Goal: Information Seeking & Learning: Learn about a topic

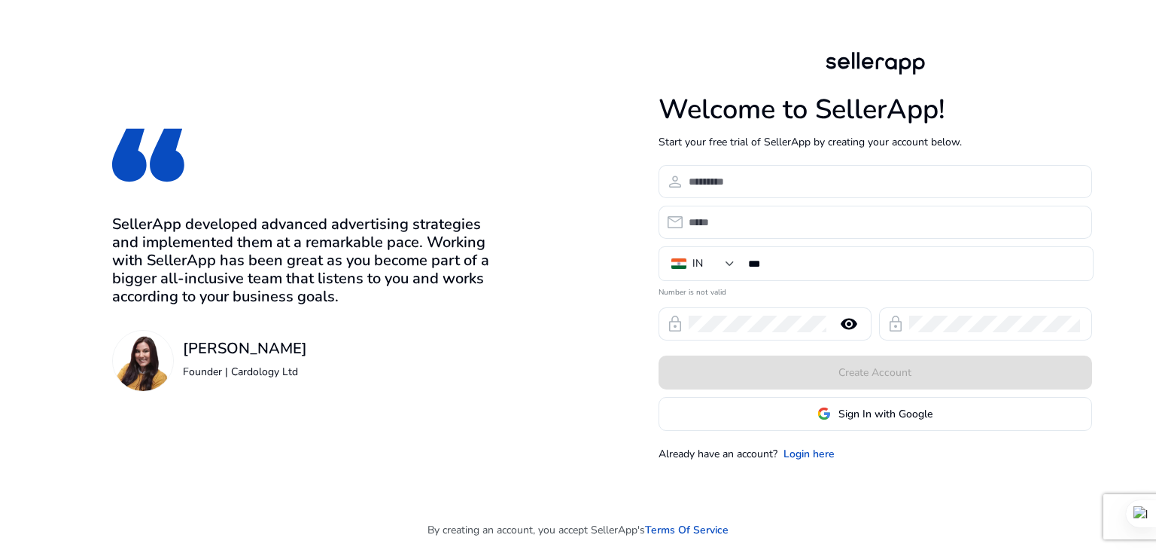
click at [705, 163] on div "Welcome to SellerApp! Start your free trial of SellerApp by creating your accou…" at bounding box center [876, 254] width 434 height 413
click at [701, 166] on div at bounding box center [884, 181] width 391 height 33
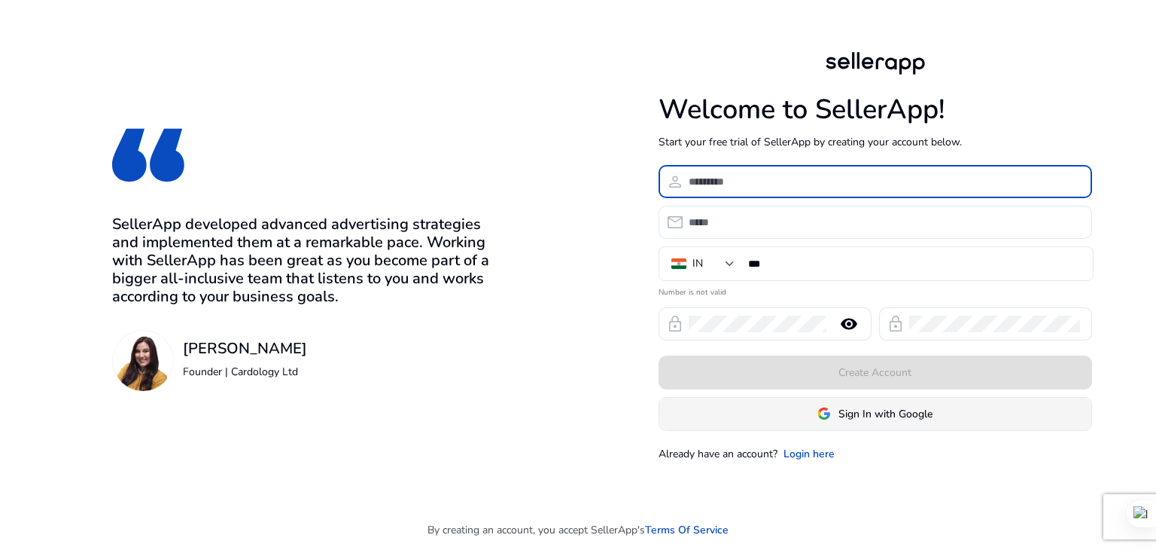
click at [833, 407] on span "Sign In with Google" at bounding box center [875, 414] width 115 height 16
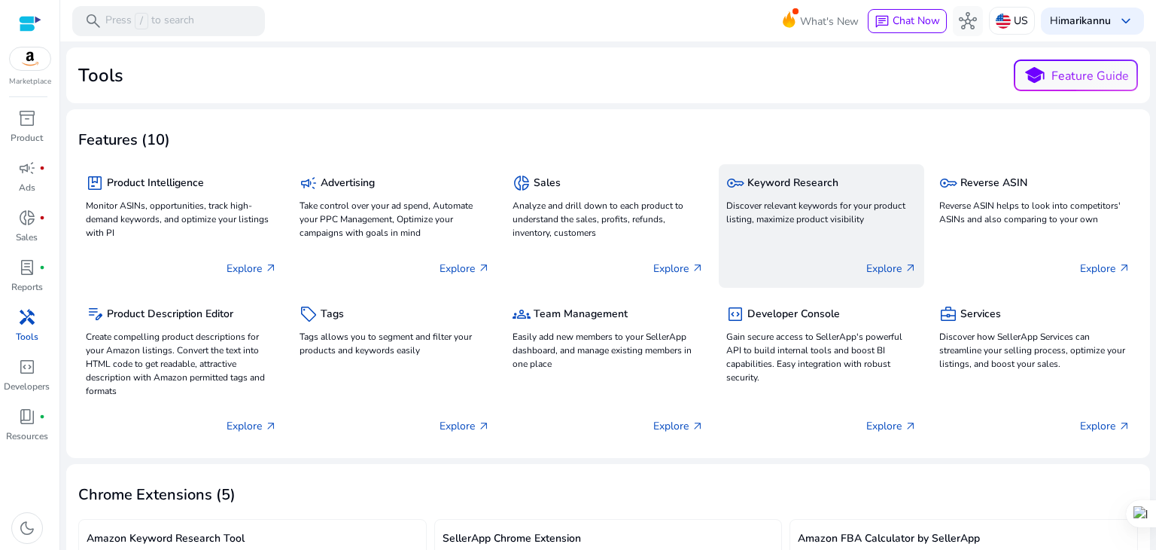
click at [847, 196] on div "key Keyword Research Discover relevant keywords for your product listing, maxim…" at bounding box center [821, 200] width 191 height 57
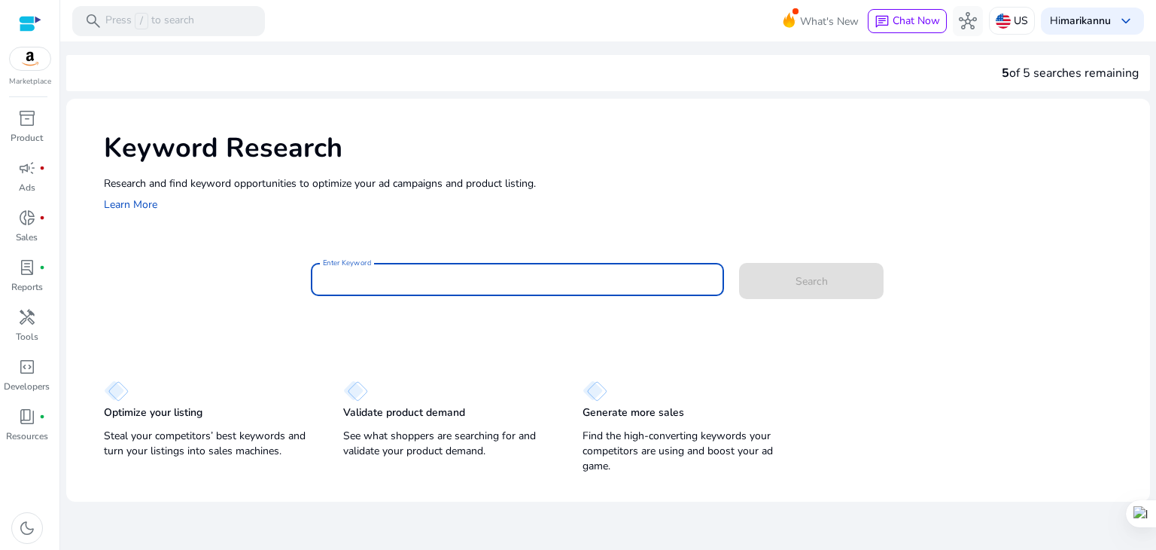
click at [401, 278] on input "Enter Keyword" at bounding box center [518, 279] width 390 height 17
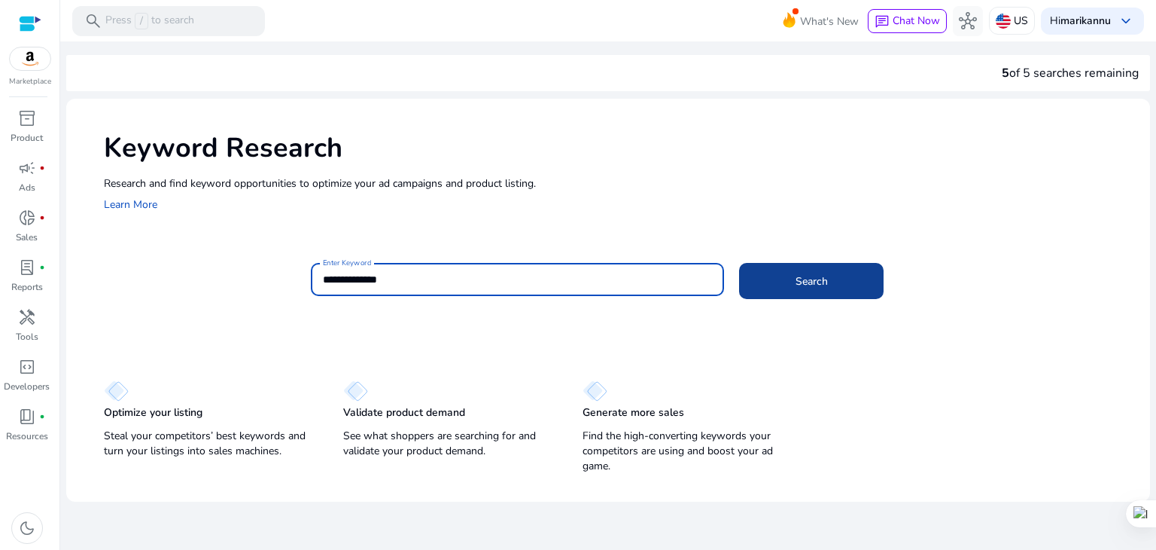
type input "**********"
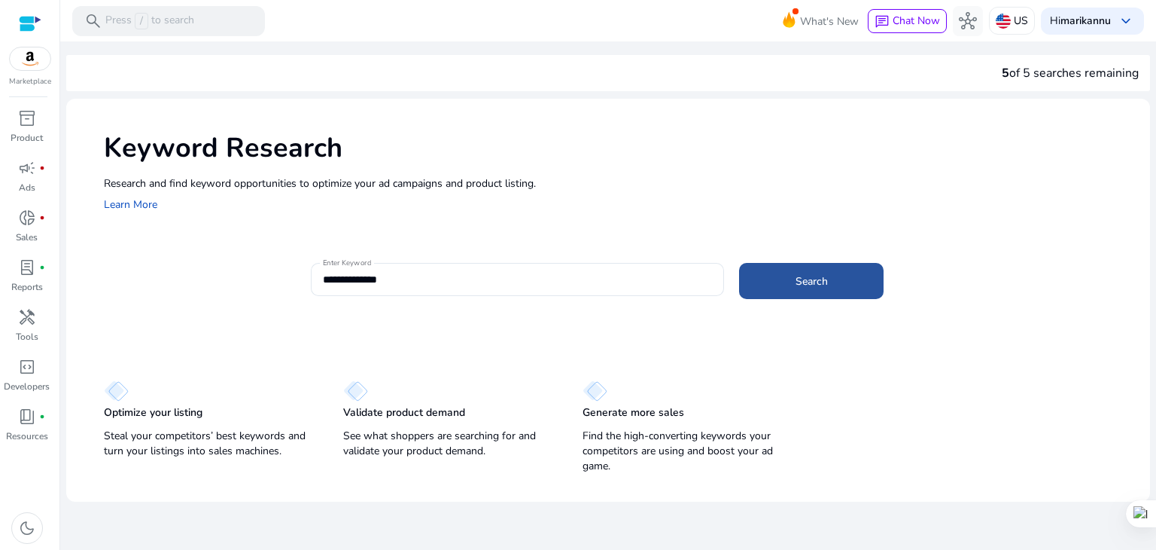
click at [777, 290] on span at bounding box center [811, 281] width 145 height 36
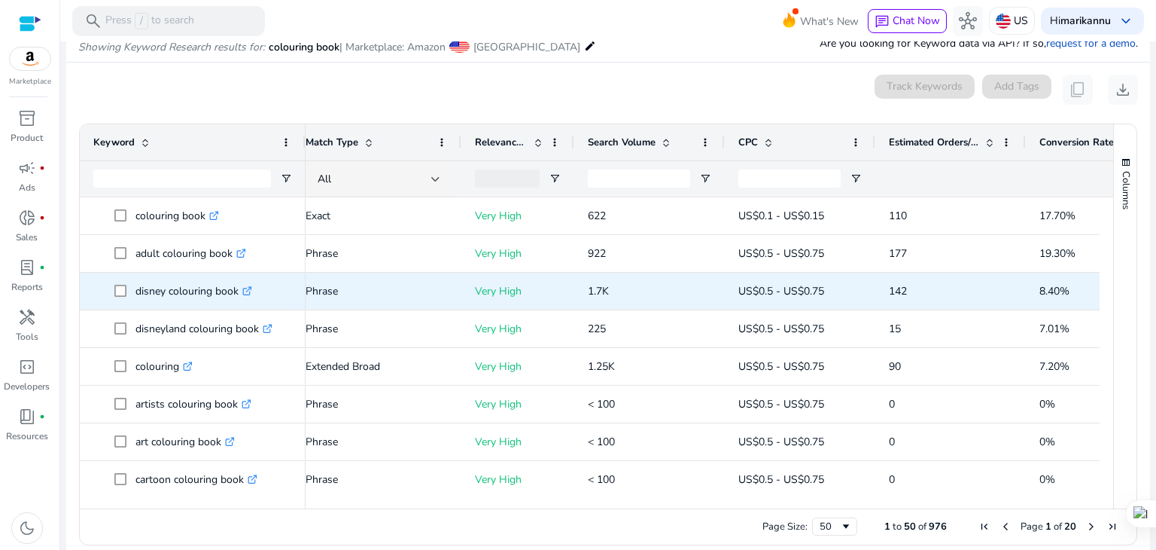
scroll to position [0, 87]
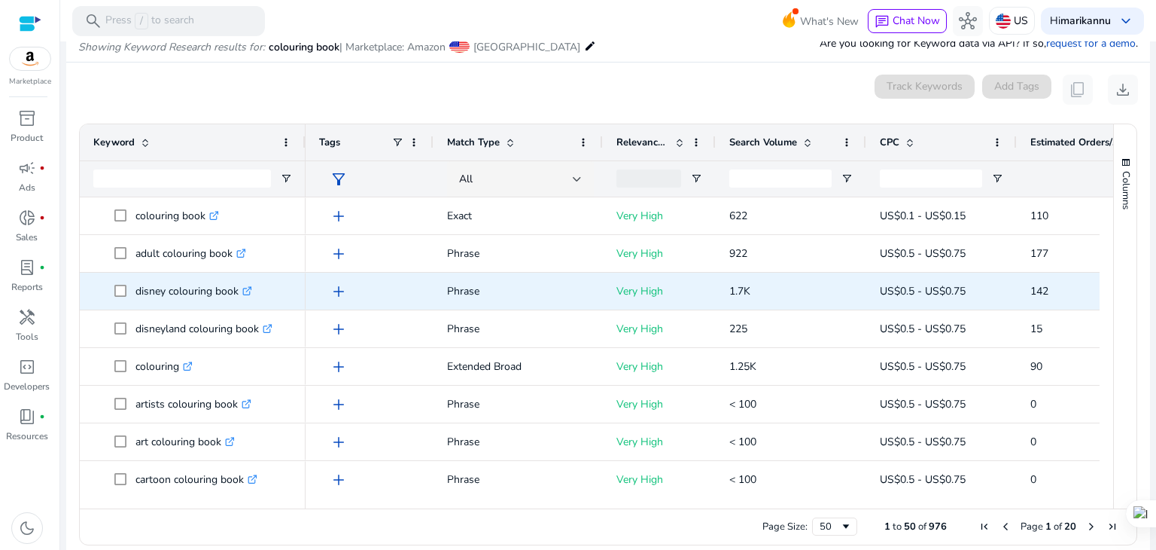
click at [251, 289] on icon ".st0{fill:#2c8af8}" at bounding box center [247, 291] width 10 height 10
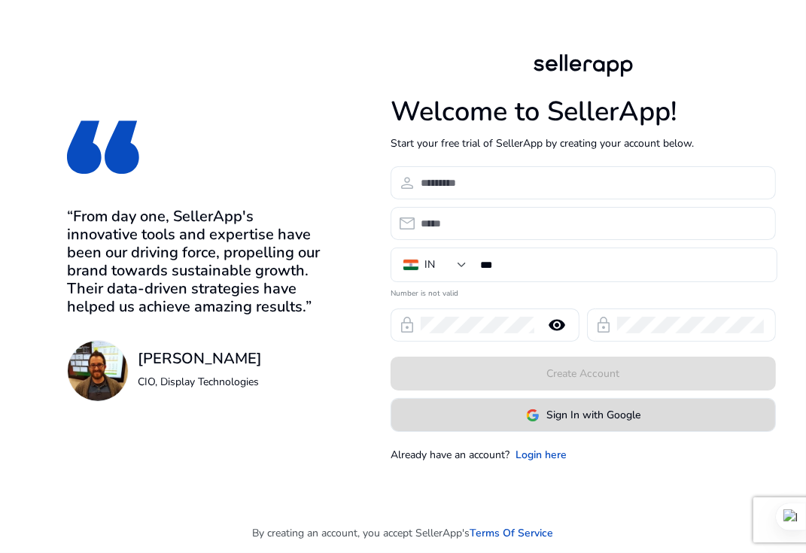
click at [455, 401] on span at bounding box center [583, 415] width 384 height 36
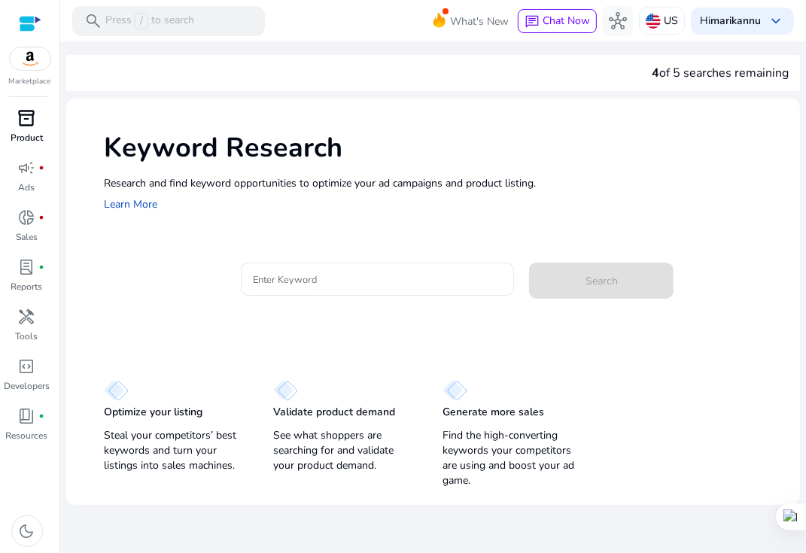
click at [21, 118] on span "inventory_2" at bounding box center [27, 118] width 18 height 18
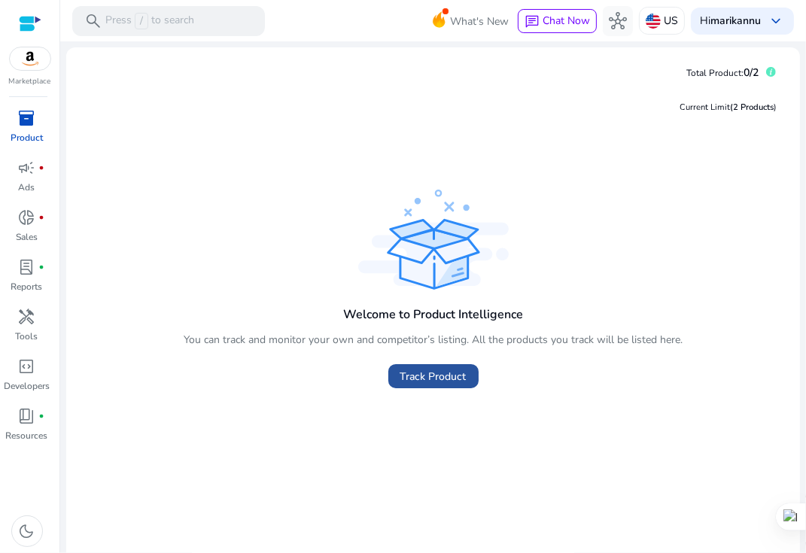
click at [419, 376] on span "Track Product" at bounding box center [434, 377] width 66 height 16
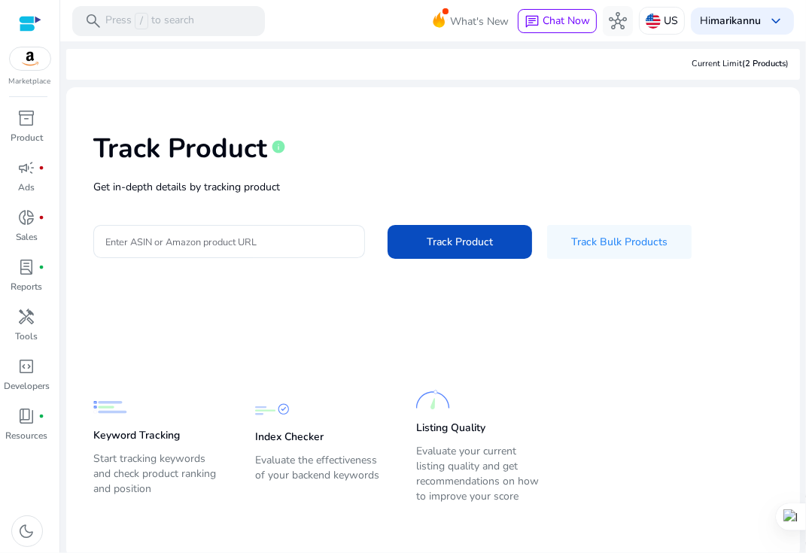
click at [26, 67] on img at bounding box center [30, 58] width 41 height 23
click at [29, 226] on span "donut_small" at bounding box center [27, 218] width 18 height 18
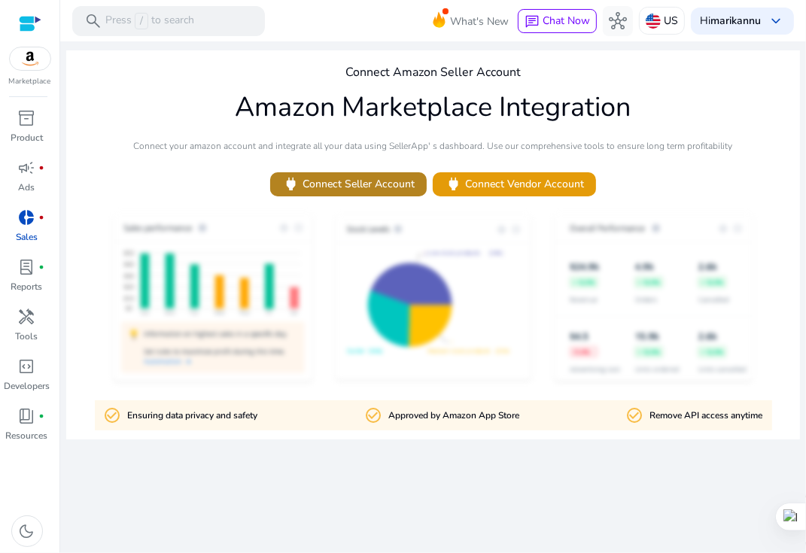
click at [360, 175] on span at bounding box center [348, 184] width 157 height 36
click at [468, 123] on h1 "Amazon Marketplace Integration" at bounding box center [434, 107] width 396 height 32
click at [109, 15] on p "Press / to search" at bounding box center [149, 21] width 89 height 17
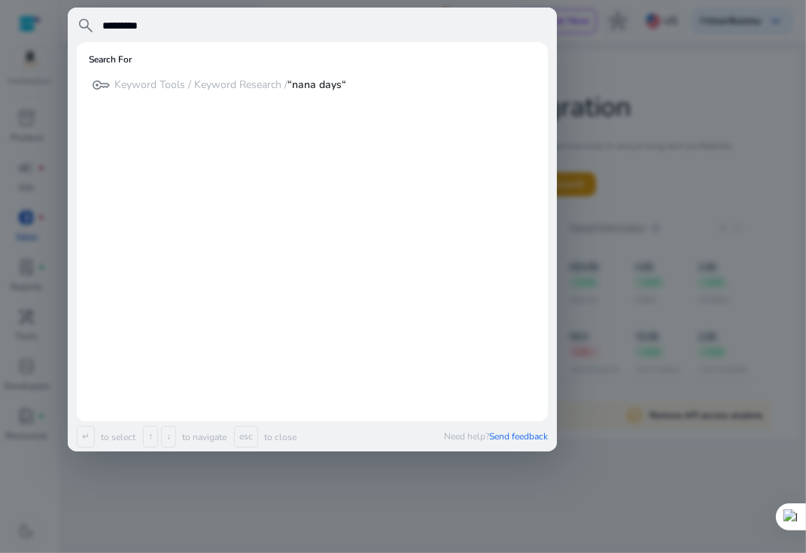
type input "*********"
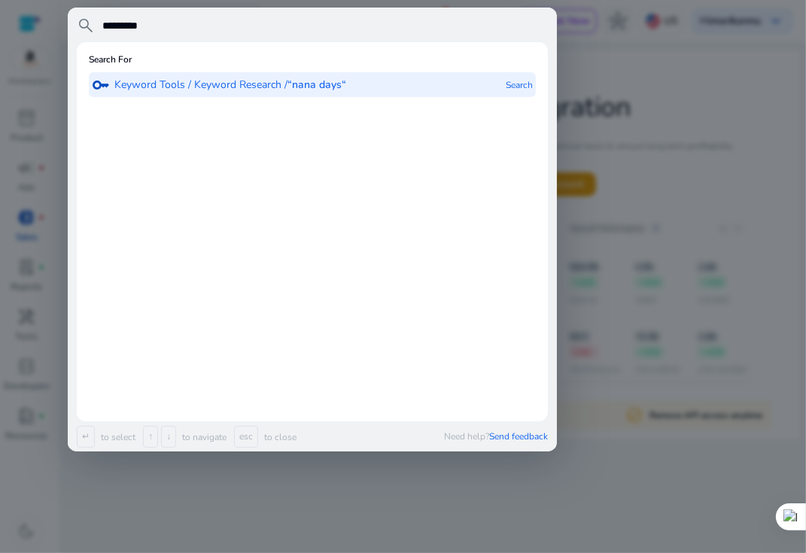
click at [316, 89] on b "“nana days“" at bounding box center [317, 85] width 59 height 14
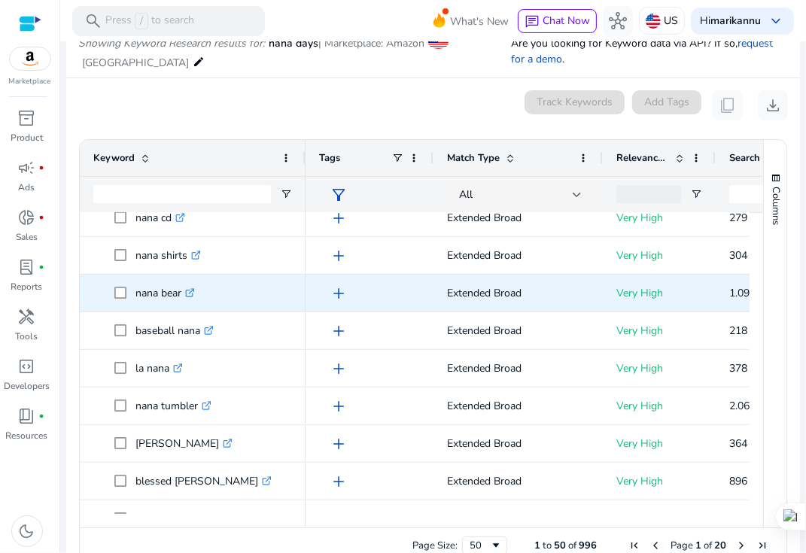
scroll to position [656, 0]
